Goal: Find specific page/section: Find specific page/section

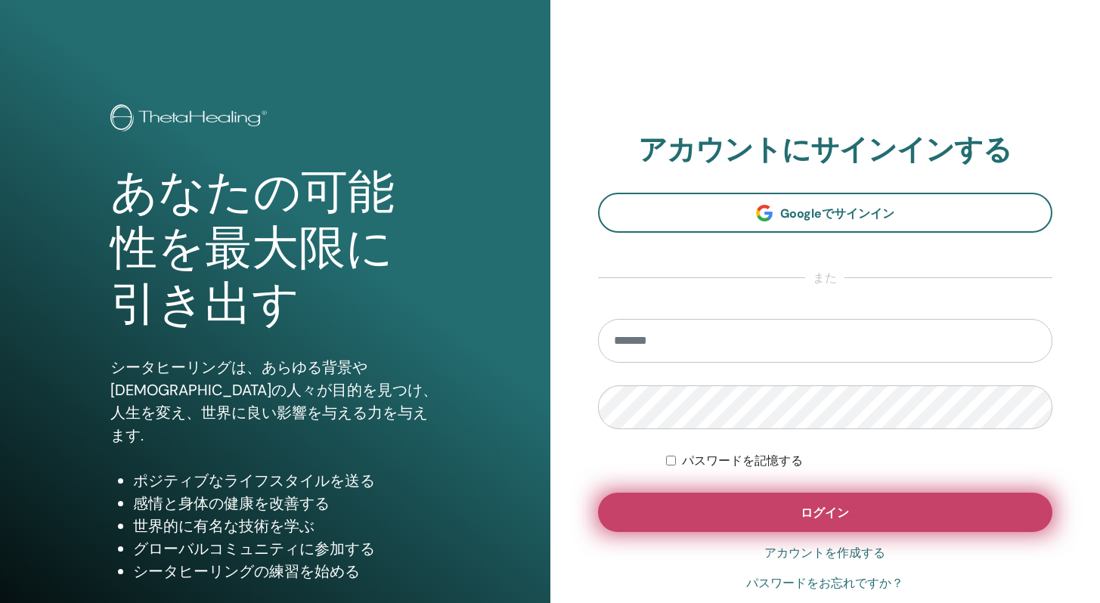
type input "**********"
click at [765, 506] on button "ログイン" at bounding box center [825, 512] width 455 height 39
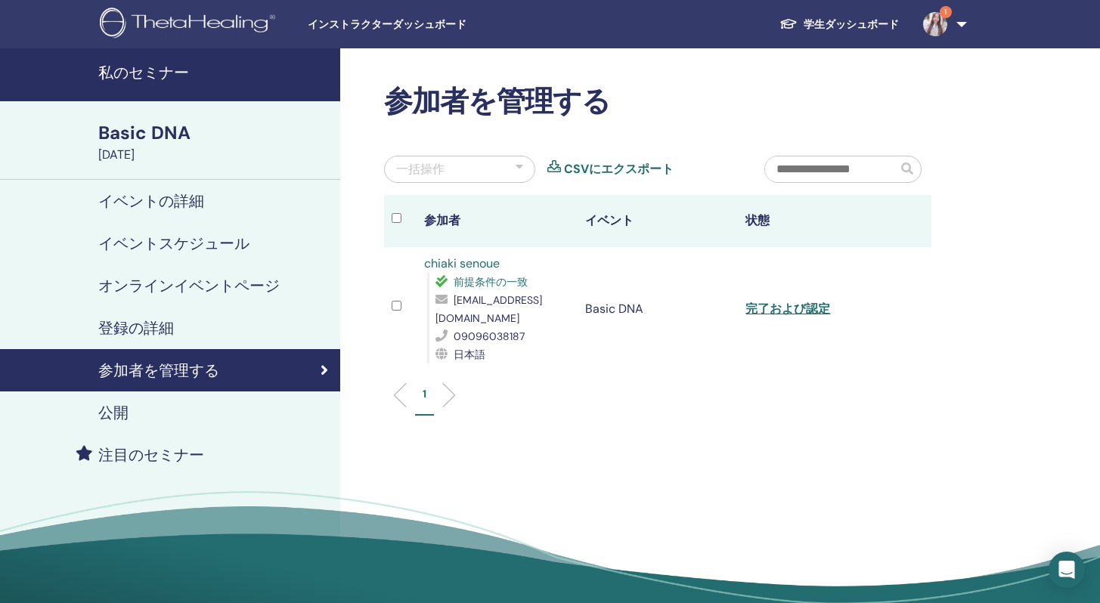
click at [817, 13] on link "学生ダッシュボード" at bounding box center [839, 25] width 144 height 28
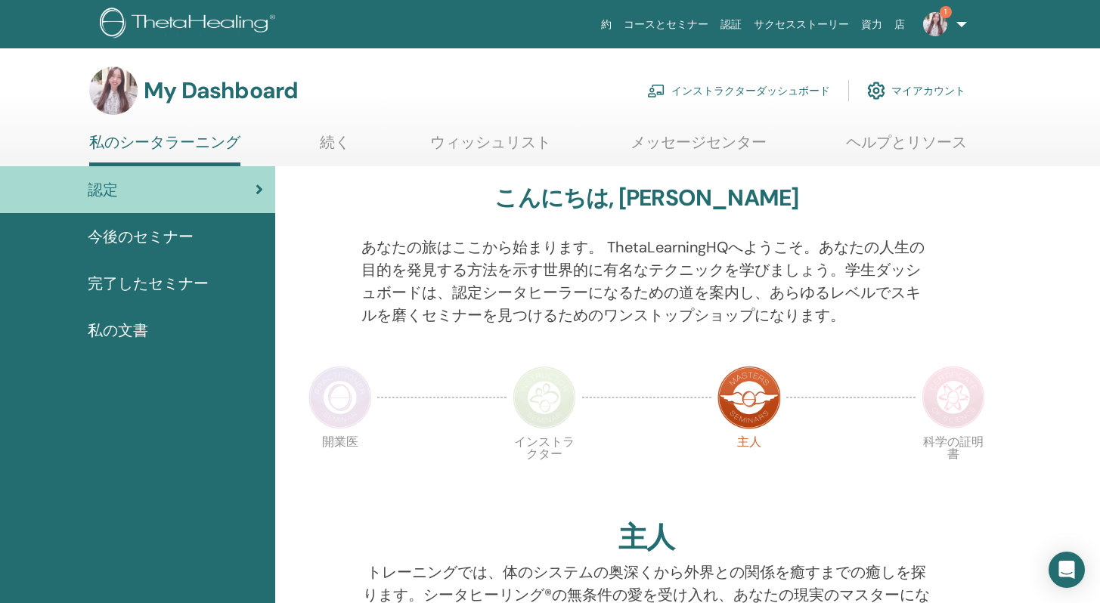
click at [769, 88] on link "インストラクターダッシュボード" at bounding box center [738, 90] width 183 height 33
